Goal: Task Accomplishment & Management: Manage account settings

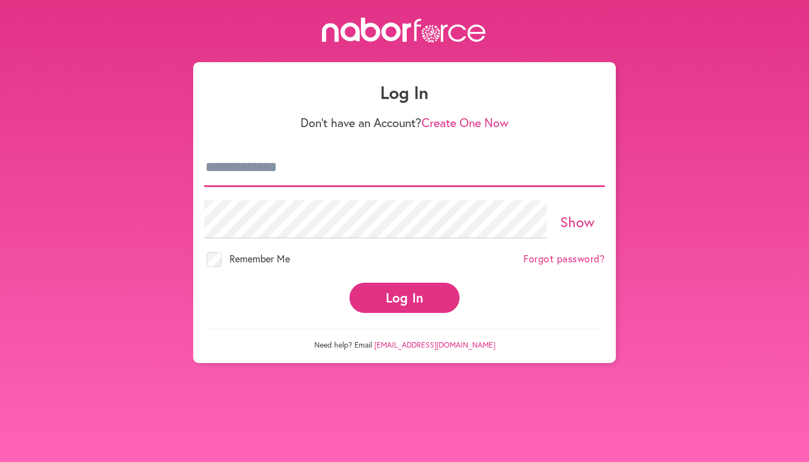
type input "**********"
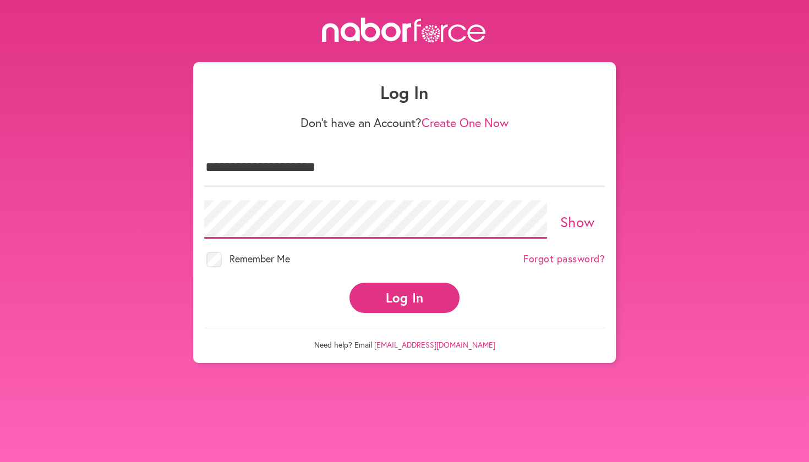
click at [405, 288] on button "Log In" at bounding box center [405, 298] width 110 height 30
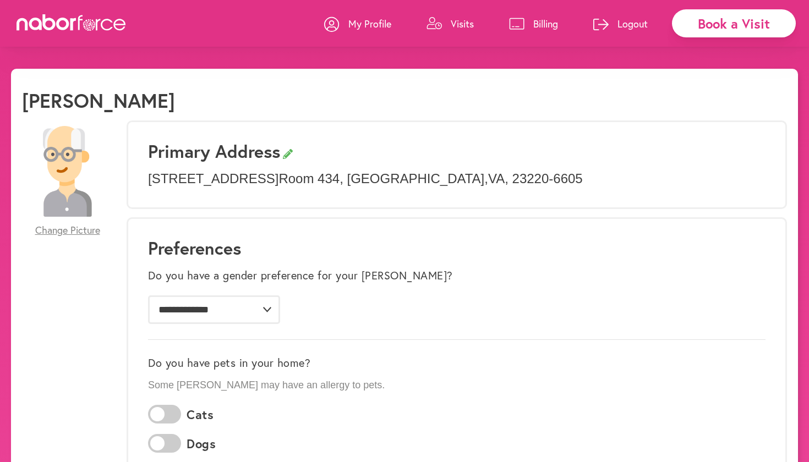
click at [549, 23] on p "Billing" at bounding box center [545, 23] width 25 height 13
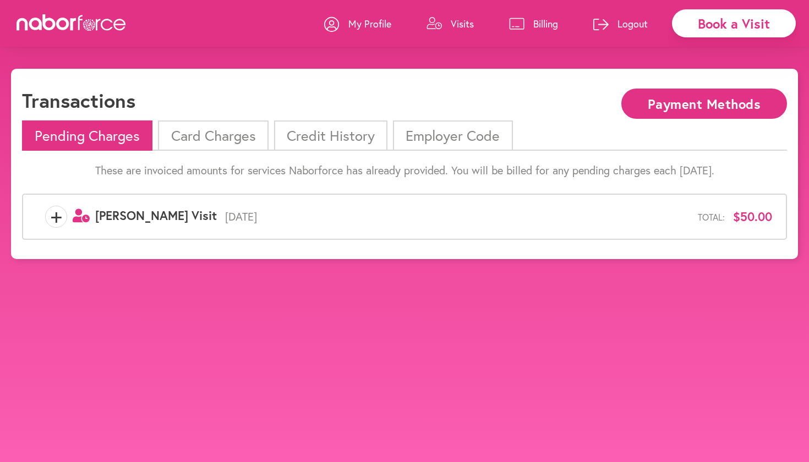
click at [242, 135] on li "Card Charges" at bounding box center [213, 136] width 110 height 30
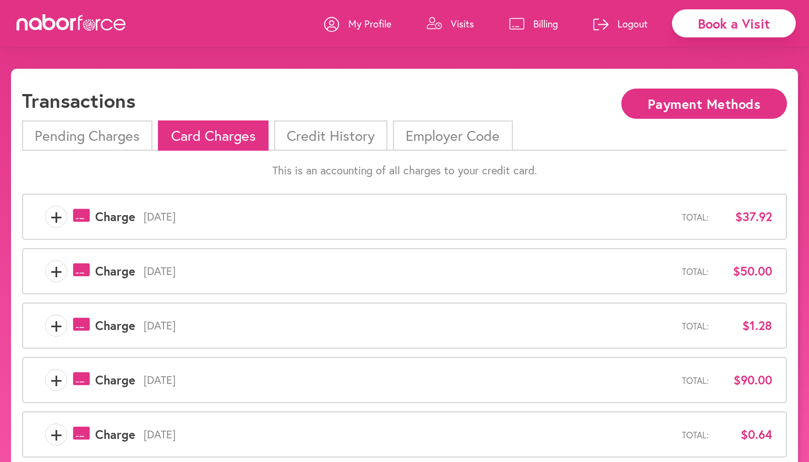
click at [54, 218] on span "+" at bounding box center [56, 217] width 21 height 22
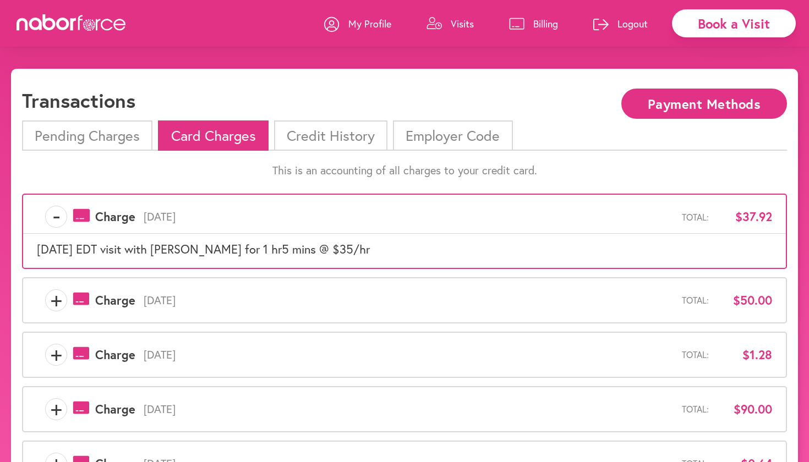
click at [57, 305] on span "+" at bounding box center [56, 301] width 21 height 22
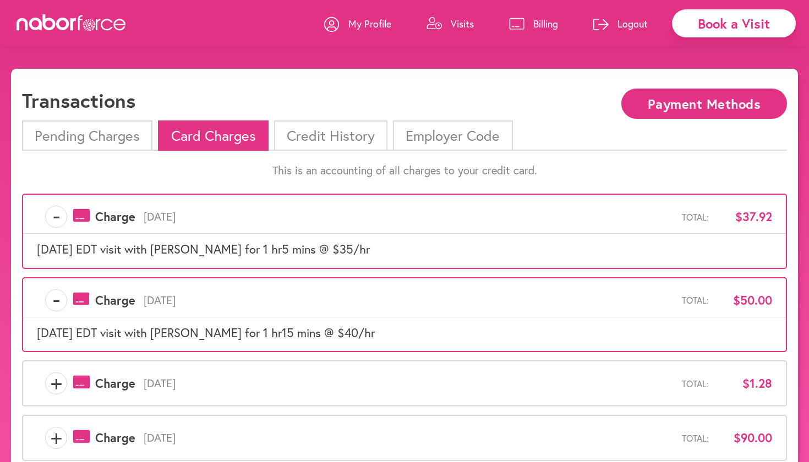
click at [57, 301] on span "-" at bounding box center [56, 301] width 21 height 22
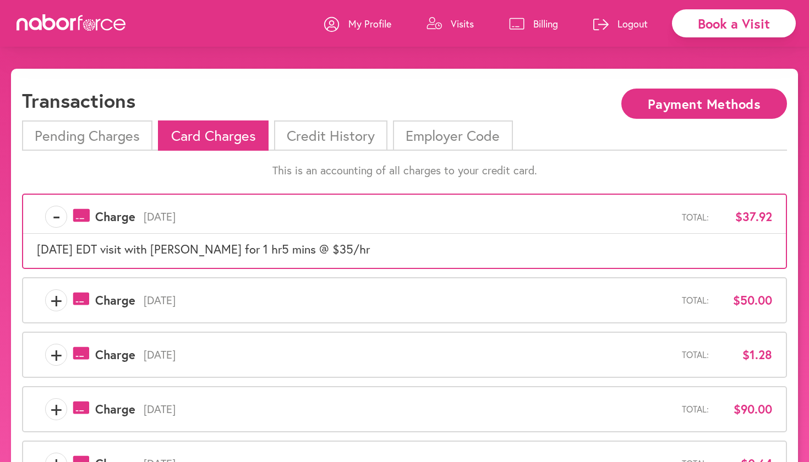
click at [56, 215] on span "-" at bounding box center [56, 217] width 21 height 22
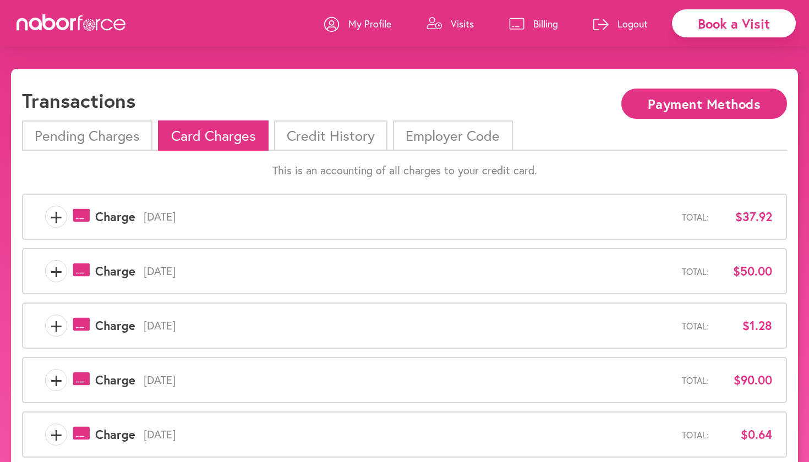
click at [102, 26] on icon at bounding box center [108, 25] width 12 height 12
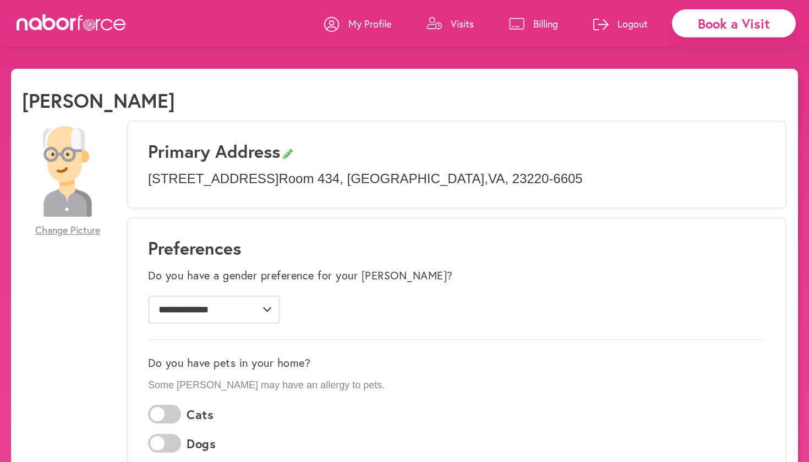
click at [52, 23] on icon at bounding box center [72, 22] width 110 height 17
click at [82, 28] on icon at bounding box center [72, 22] width 110 height 17
click at [367, 25] on p "My Profile" at bounding box center [369, 23] width 43 height 13
click at [83, 19] on icon at bounding box center [81, 22] width 4 height 15
click at [460, 26] on p "Visits" at bounding box center [462, 23] width 23 height 13
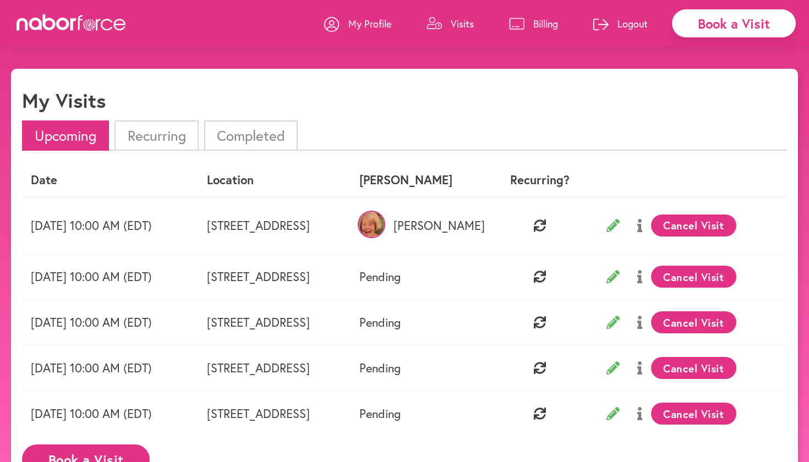
click at [372, 23] on p "My Profile" at bounding box center [369, 23] width 43 height 13
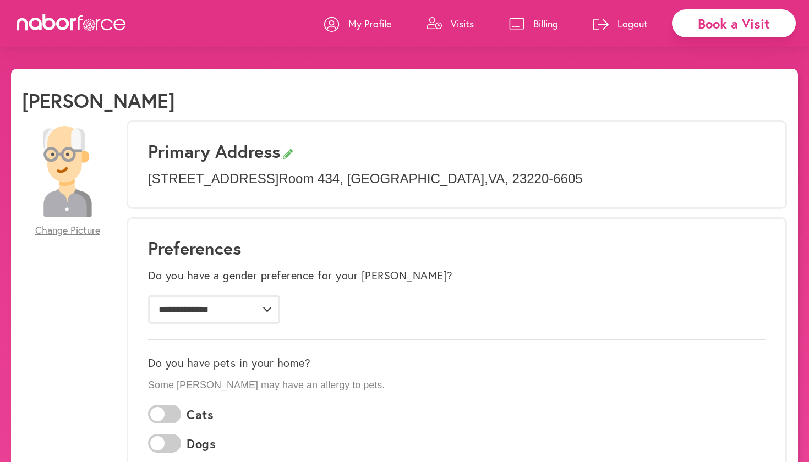
click at [552, 23] on p "Billing" at bounding box center [545, 23] width 25 height 13
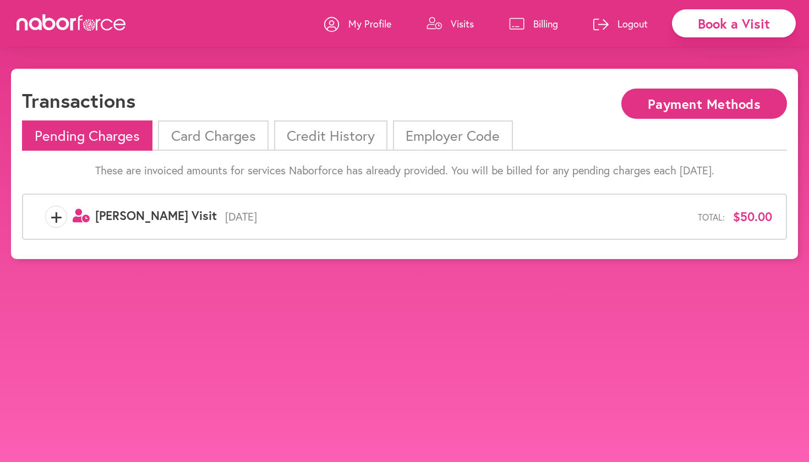
click at [224, 134] on li "Card Charges" at bounding box center [213, 136] width 110 height 30
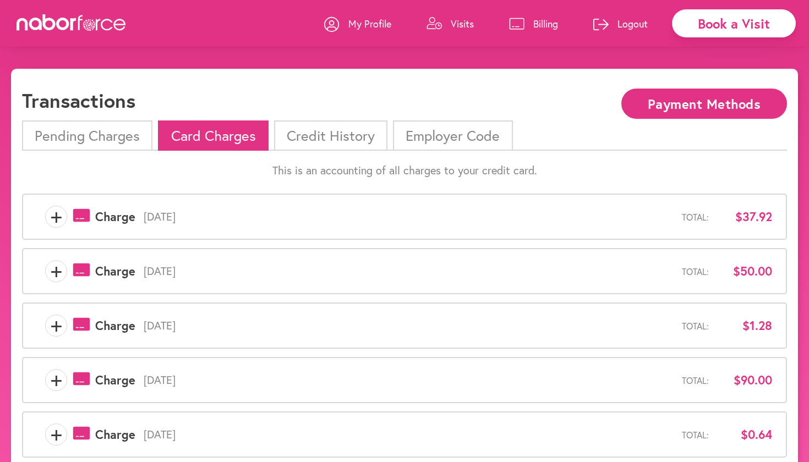
click at [339, 141] on li "Credit History" at bounding box center [330, 136] width 113 height 30
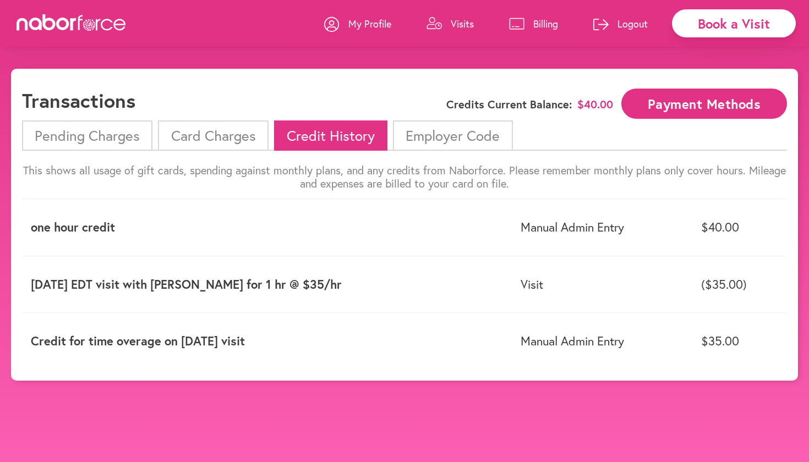
click at [223, 136] on li "Card Charges" at bounding box center [213, 136] width 110 height 30
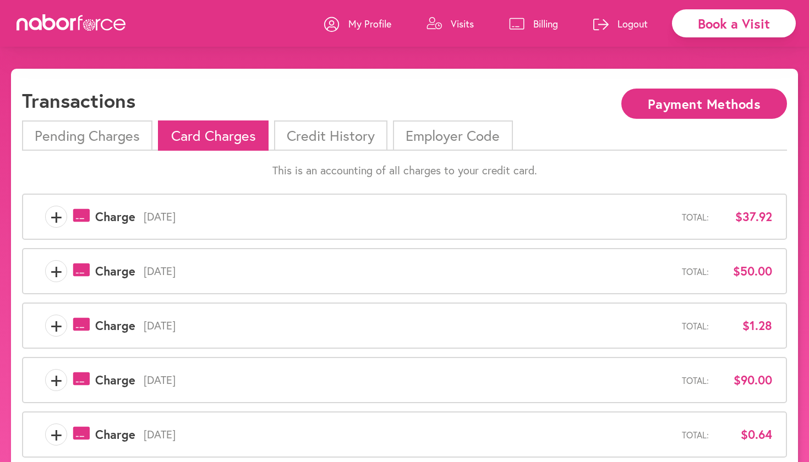
click at [432, 133] on li "Employer Code" at bounding box center [452, 136] width 119 height 30
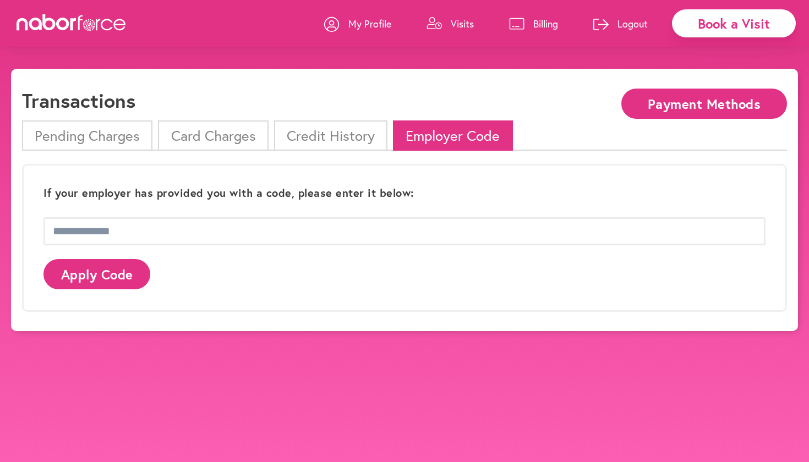
click at [207, 132] on li "Card Charges" at bounding box center [213, 136] width 110 height 30
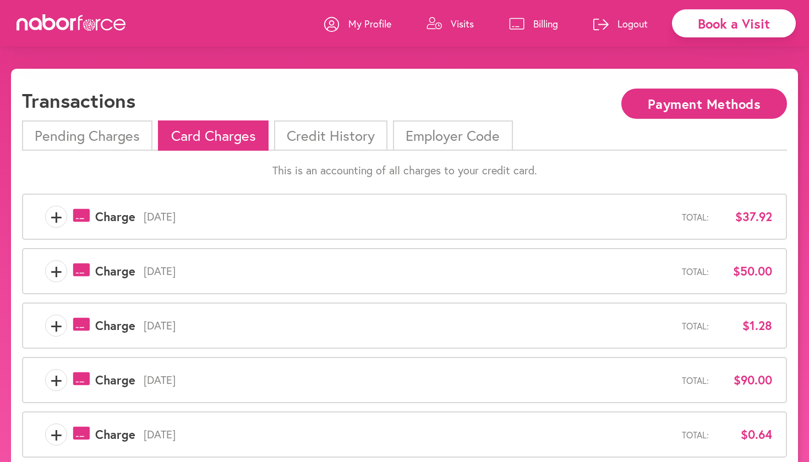
click at [11, 24] on link at bounding box center [63, 28] width 127 height 10
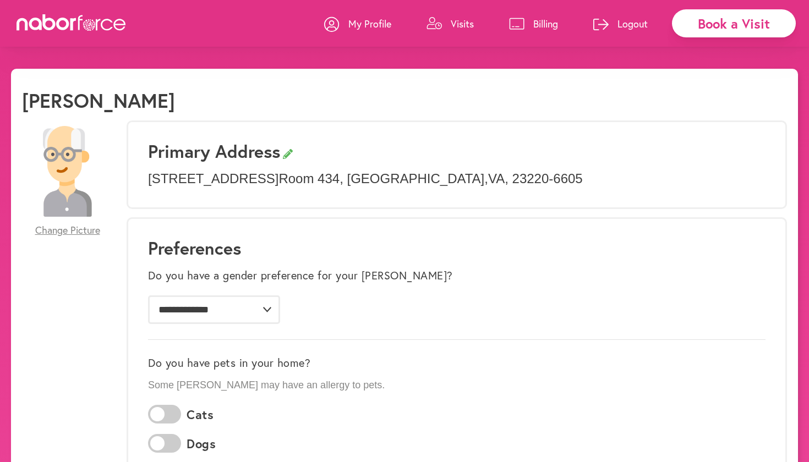
click at [547, 22] on p "Billing" at bounding box center [545, 23] width 25 height 13
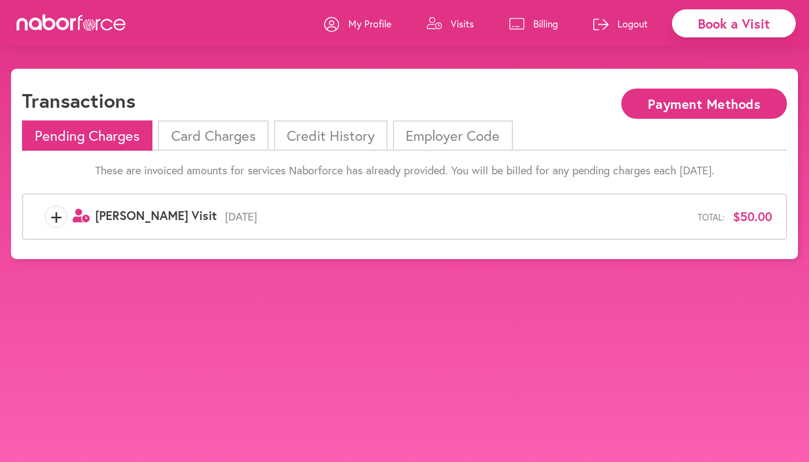
click at [322, 141] on li "Credit History" at bounding box center [330, 136] width 113 height 30
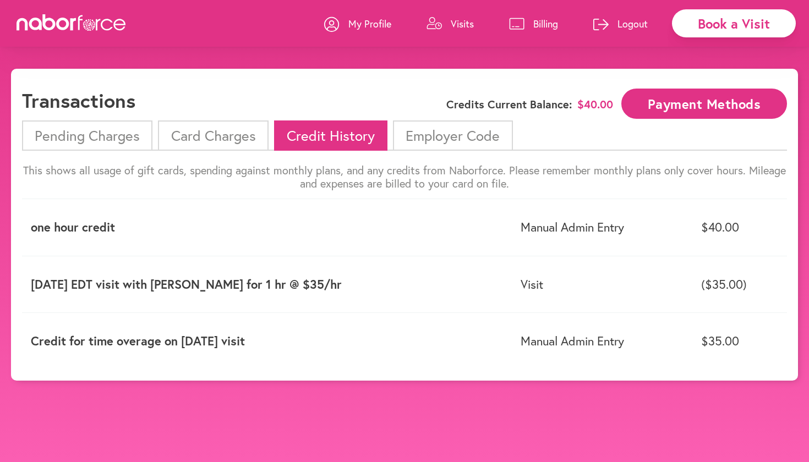
click at [216, 139] on li "Card Charges" at bounding box center [213, 136] width 110 height 30
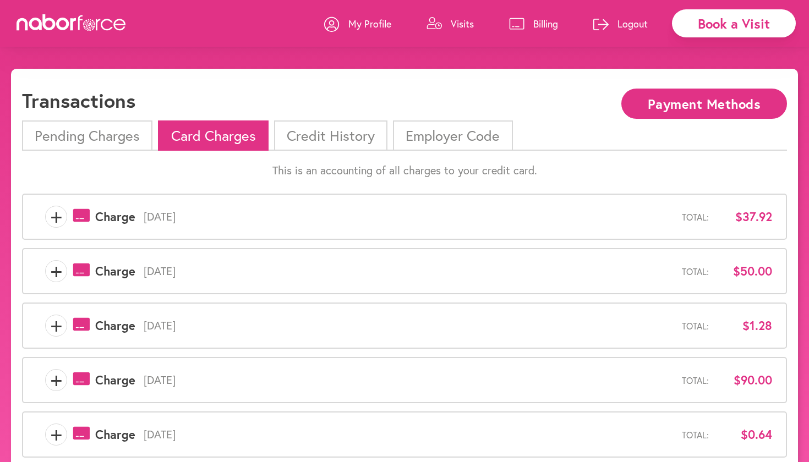
drag, startPoint x: 23, startPoint y: 103, endPoint x: 26, endPoint y: 110, distance: 7.4
click at [26, 110] on h1 "Transactions" at bounding box center [78, 101] width 113 height 24
click at [24, 105] on h1 "Transactions" at bounding box center [78, 101] width 113 height 24
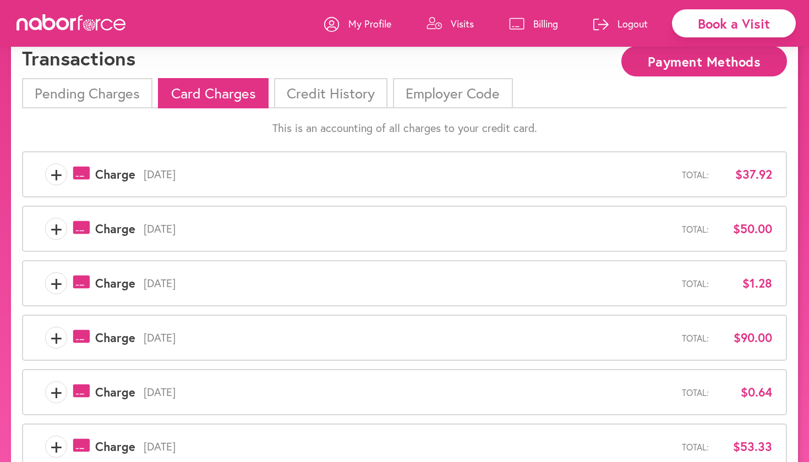
scroll to position [37, 0]
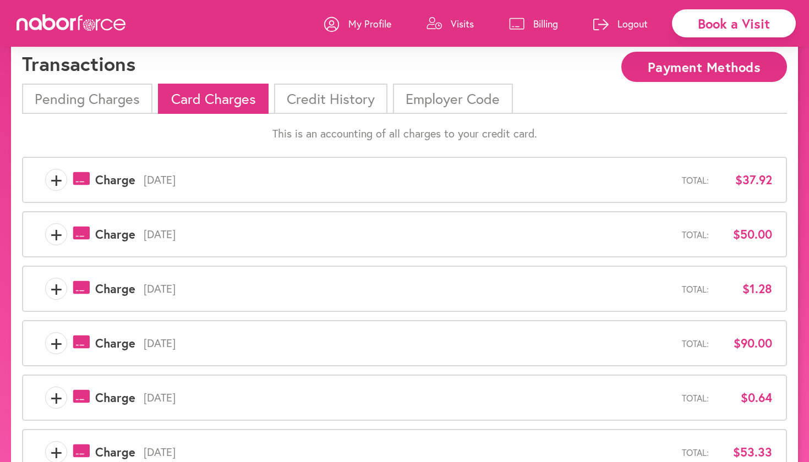
click at [362, 15] on link "My Profile" at bounding box center [357, 23] width 67 height 33
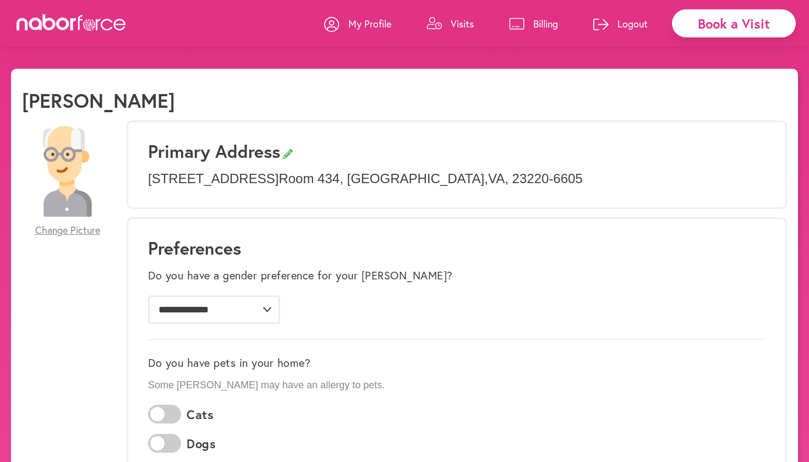
click at [635, 26] on p "Logout" at bounding box center [633, 23] width 30 height 13
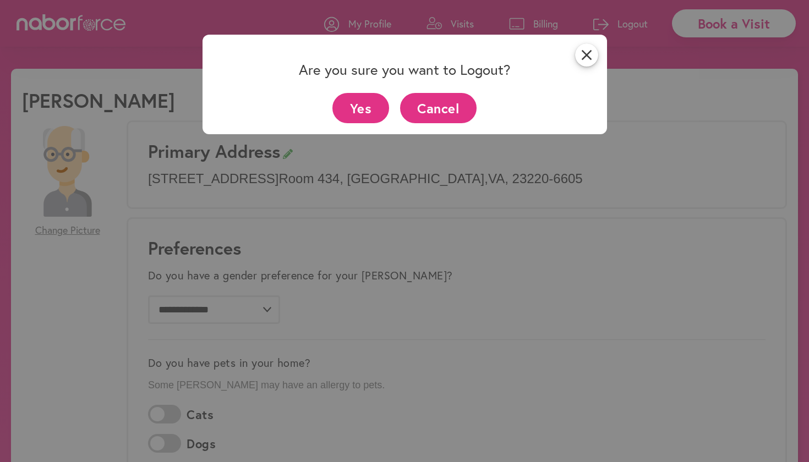
click at [361, 107] on button "Yes" at bounding box center [361, 108] width 57 height 30
